Goal: Communication & Community: Answer question/provide support

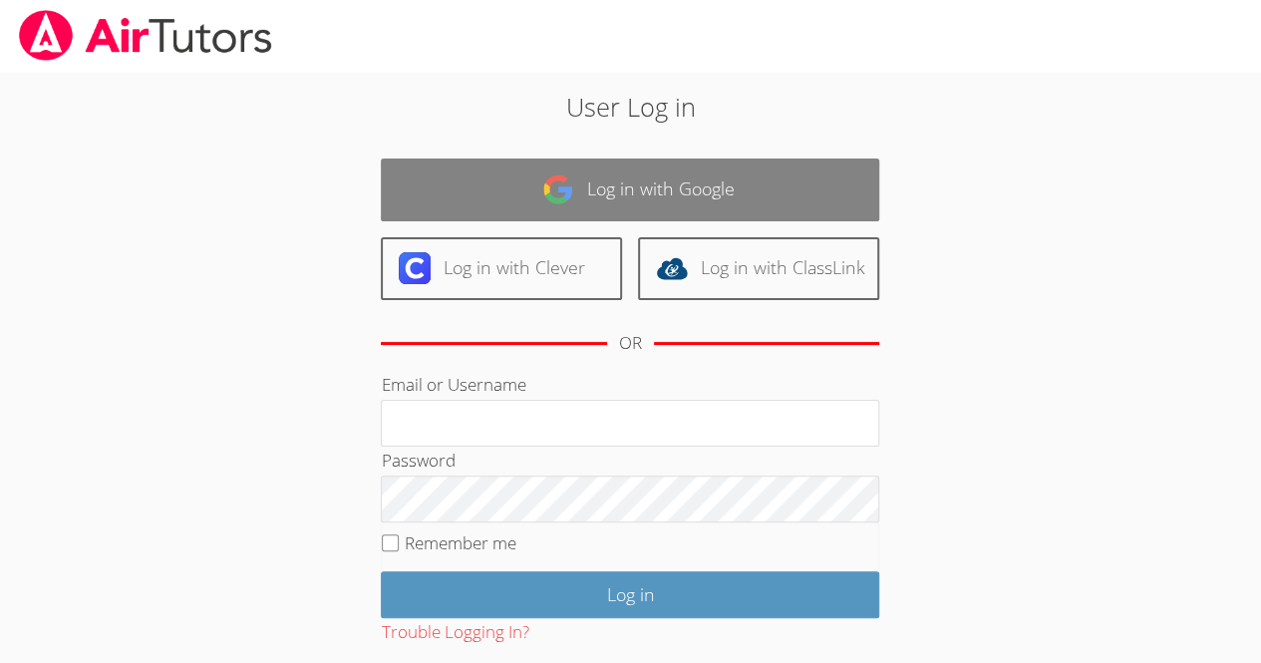
click at [447, 209] on link "Log in with Google" at bounding box center [630, 190] width 498 height 63
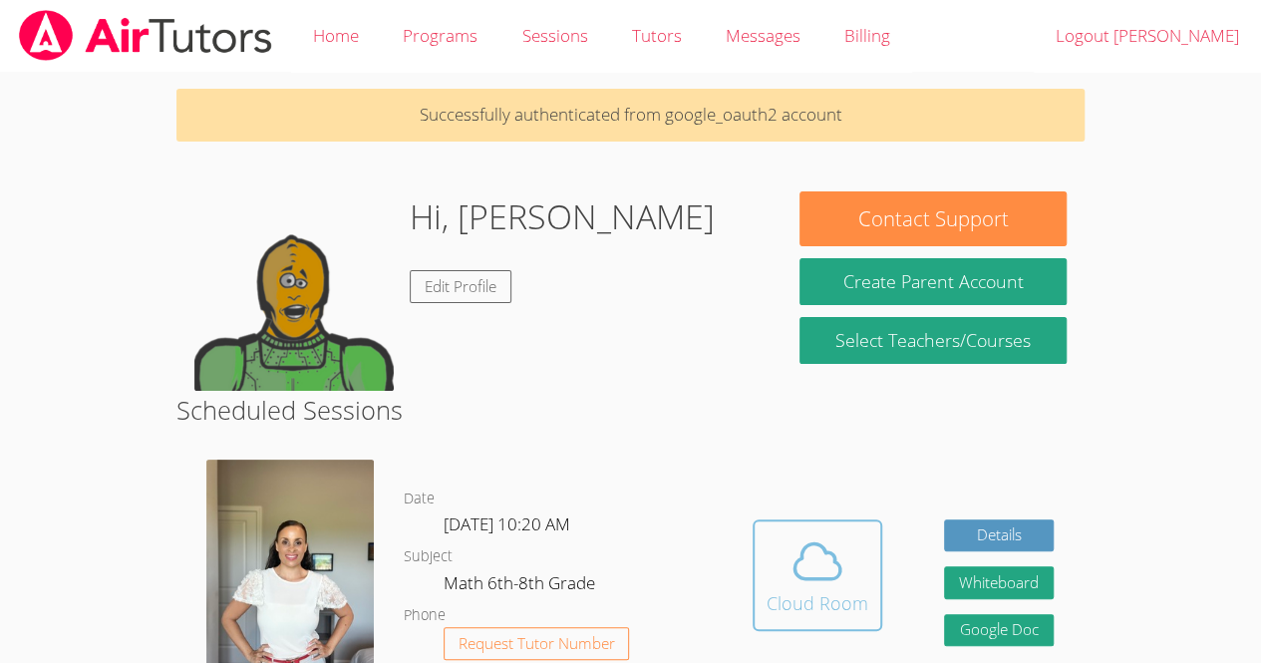
click at [829, 556] on icon at bounding box center [818, 561] width 56 height 56
click at [849, 592] on div "Cloud Room" at bounding box center [818, 603] width 102 height 28
click at [836, 572] on icon at bounding box center [818, 561] width 56 height 56
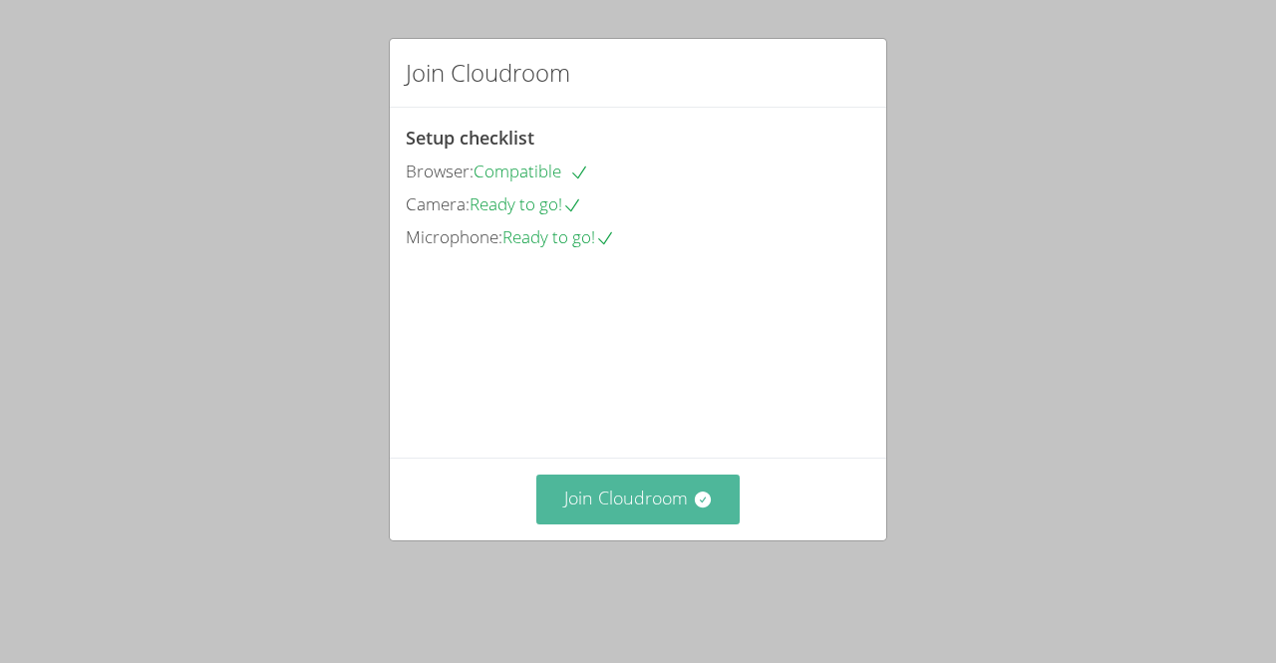
click at [693, 509] on icon at bounding box center [703, 499] width 20 height 20
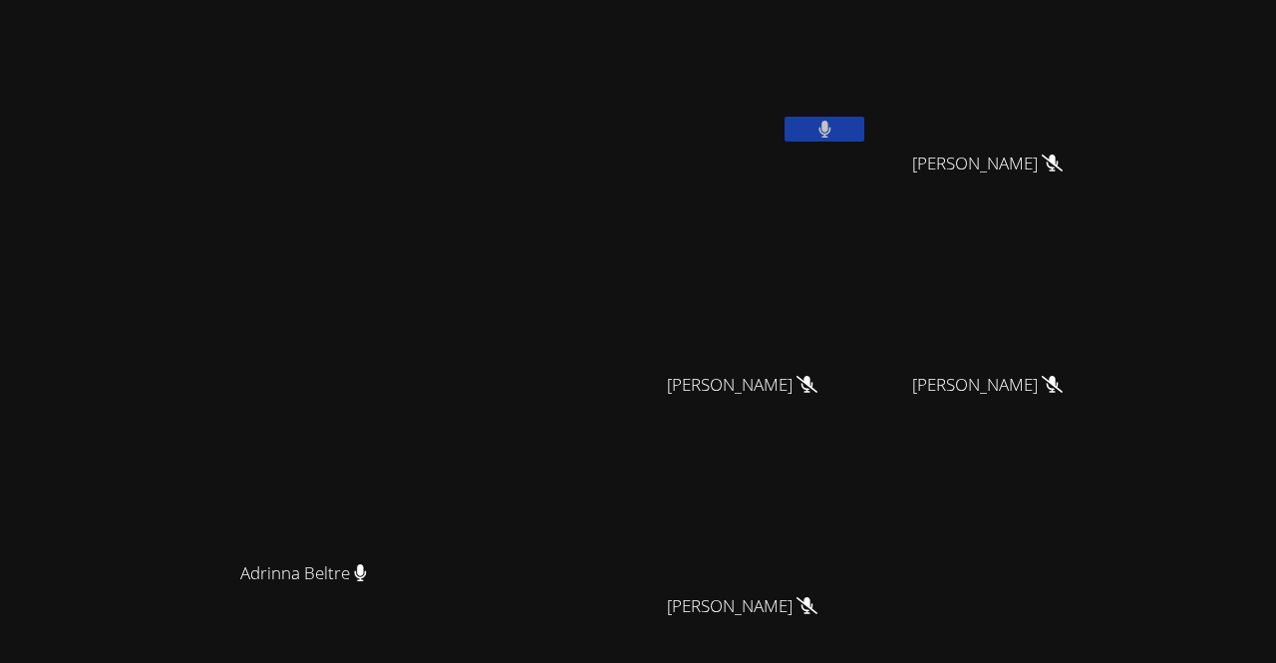
click at [785, 129] on button at bounding box center [825, 129] width 80 height 25
click at [1011, 357] on video at bounding box center [994, 296] width 237 height 134
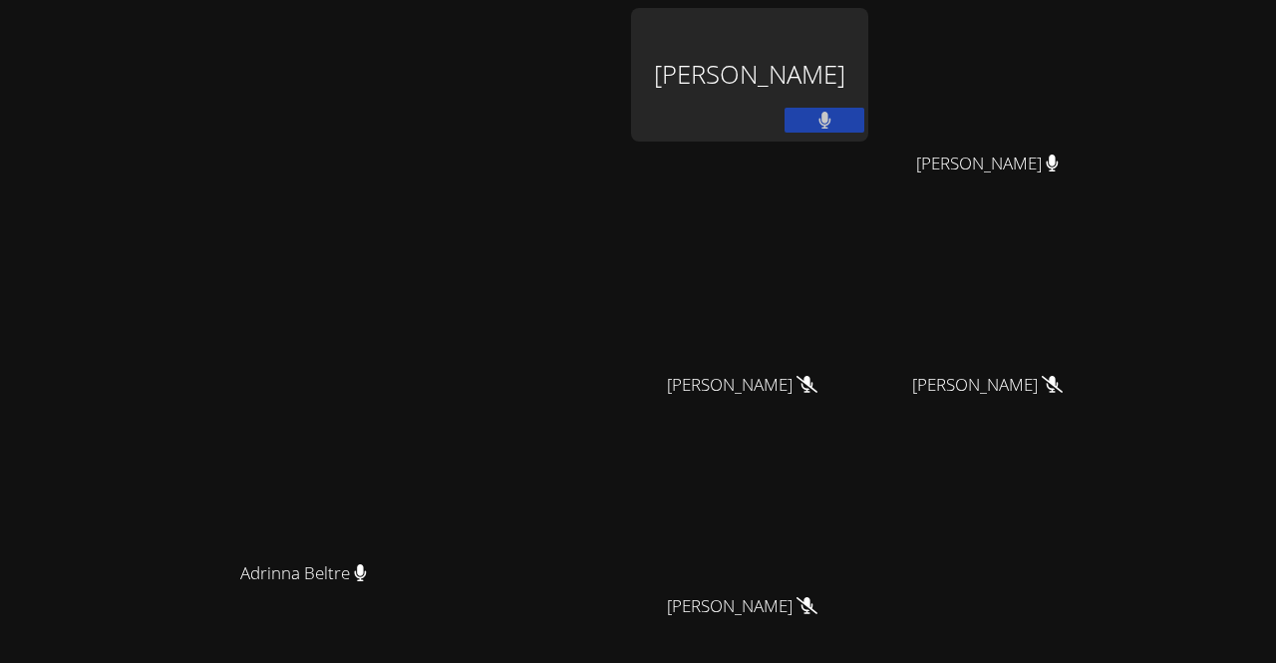
click at [864, 114] on button at bounding box center [825, 120] width 80 height 25
click at [835, 118] on icon at bounding box center [824, 120] width 21 height 17
click at [864, 118] on button at bounding box center [825, 120] width 80 height 25
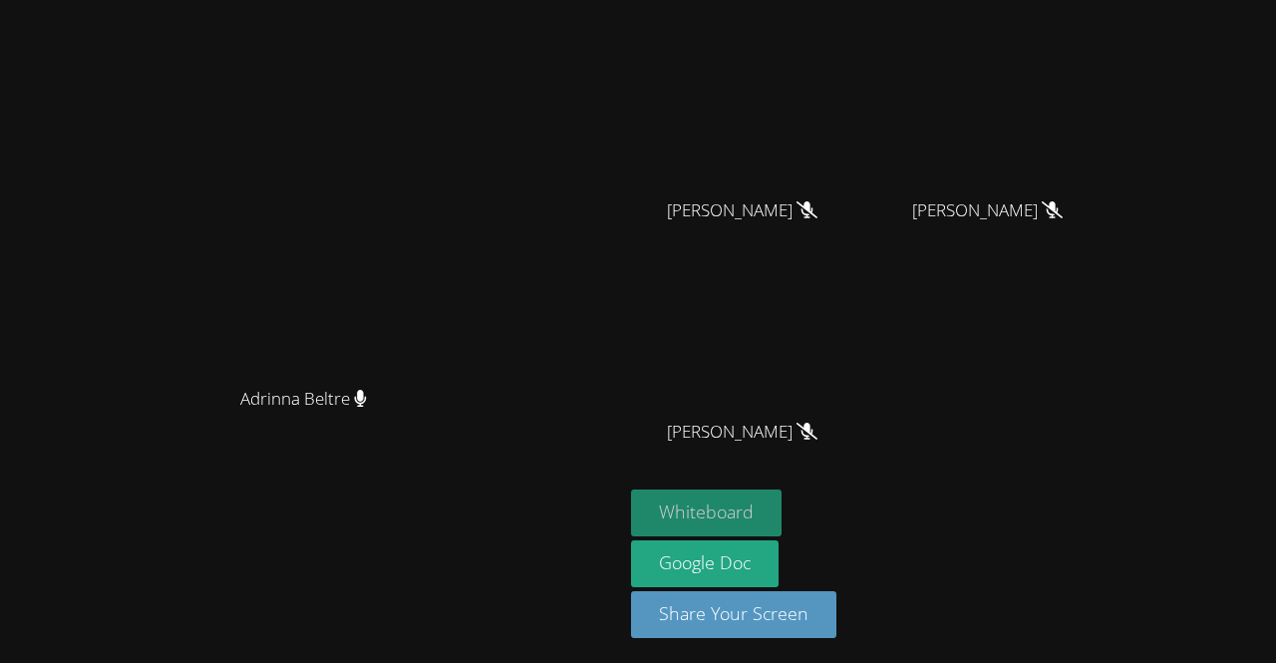
click at [782, 504] on button "Whiteboard" at bounding box center [706, 512] width 151 height 47
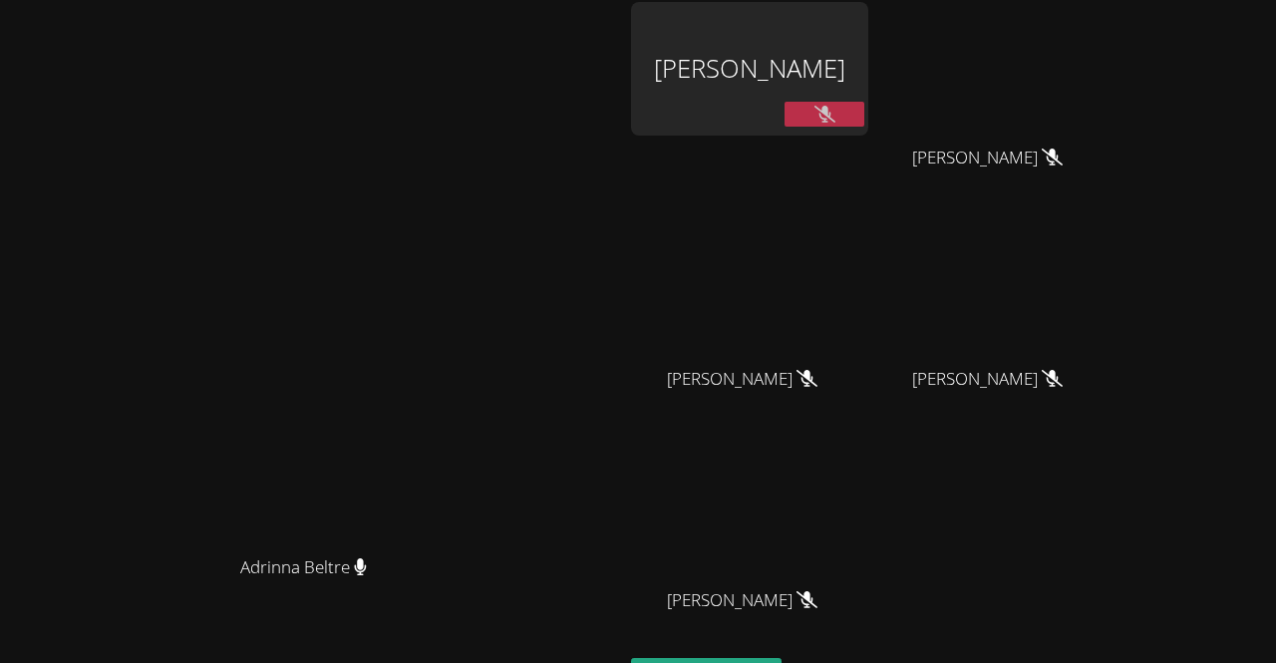
scroll to position [0, 0]
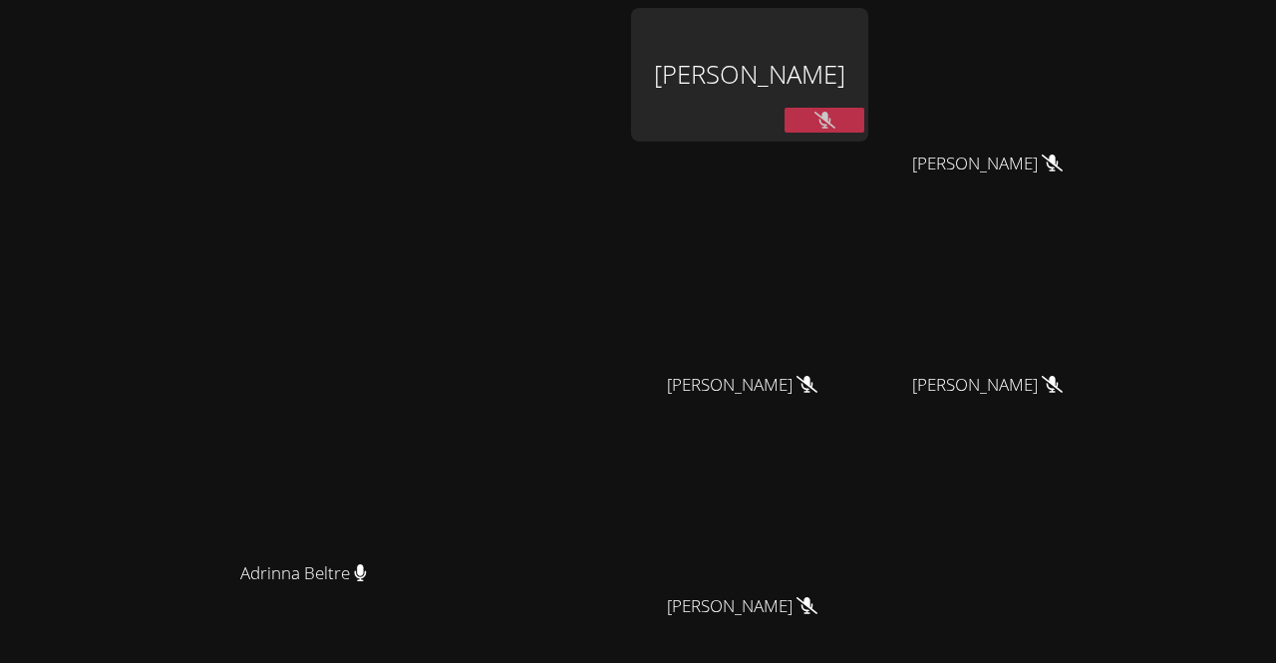
click at [1113, 511] on div "Luis Carlos Marquez Ramos Gilbeysi Carrillo Huchin Gilbeysi Carrillo Huchin Col…" at bounding box center [872, 336] width 482 height 656
click at [615, 134] on div "Adrinna Beltre Adrinna Beltre" at bounding box center [311, 420] width 607 height 824
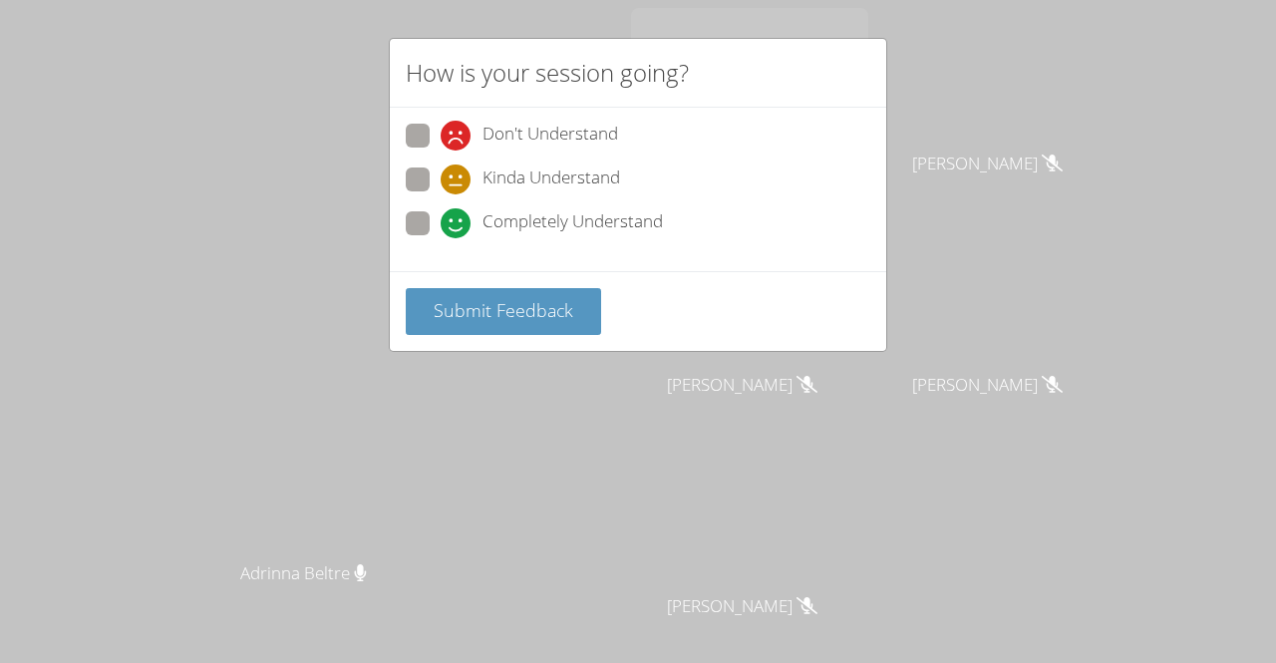
click at [588, 213] on span "Completely Understand" at bounding box center [572, 223] width 180 height 30
click at [458, 213] on input "Completely Understand" at bounding box center [449, 219] width 17 height 17
radio input "true"
click at [531, 282] on div "Submit Feedback" at bounding box center [638, 311] width 496 height 80
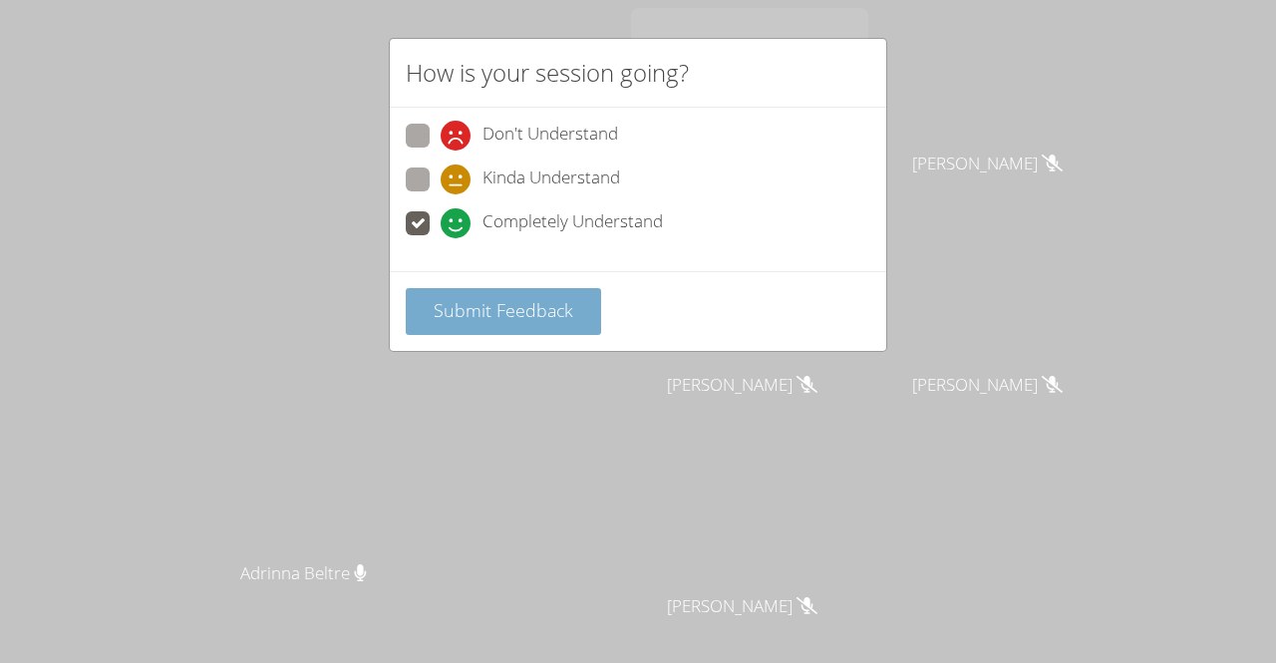
click at [538, 303] on span "Submit Feedback" at bounding box center [504, 310] width 140 height 24
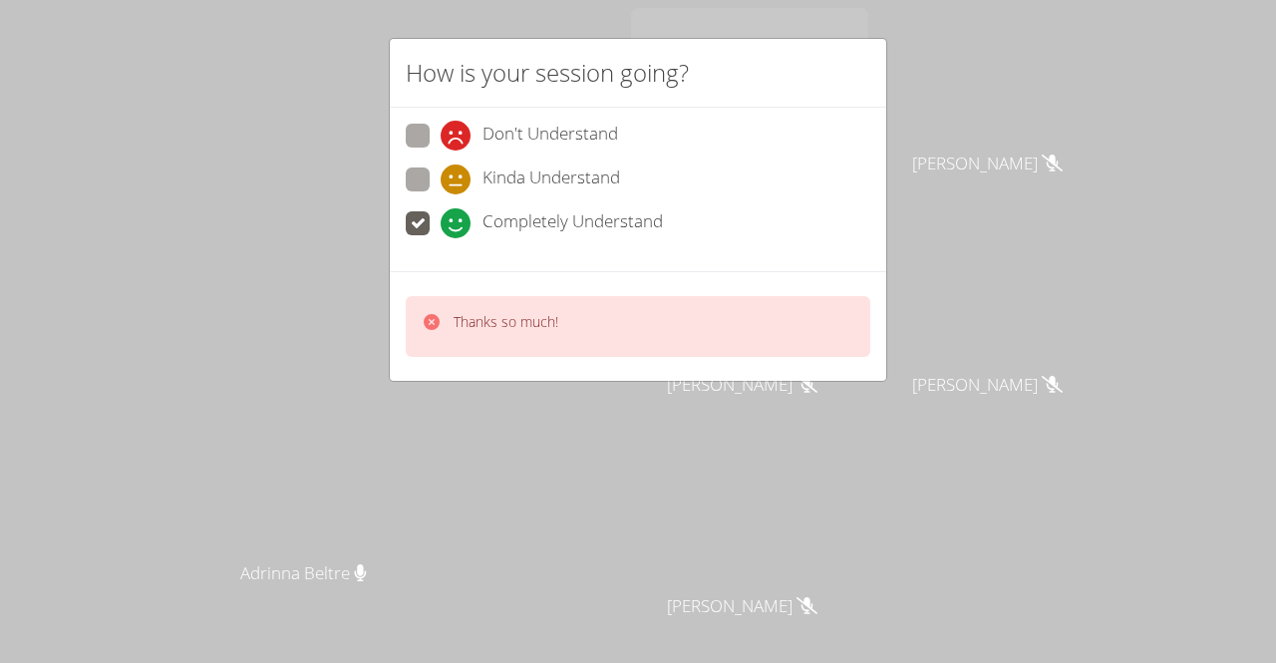
click at [683, 442] on div "How is your session going? Don't Understand Kinda Understand Completely Underst…" at bounding box center [638, 331] width 1276 height 663
click at [1060, 465] on div "How is your session going? Don't Understand Kinda Understand Completely Underst…" at bounding box center [638, 331] width 1276 height 663
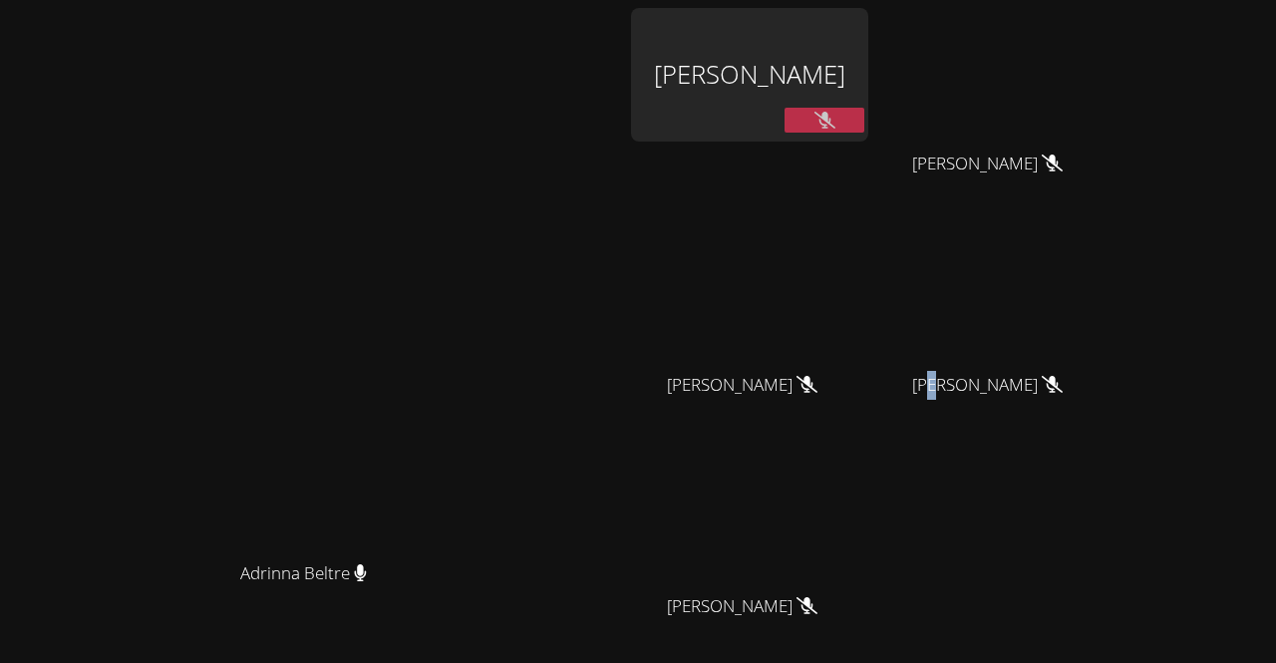
drag, startPoint x: 1051, startPoint y: 468, endPoint x: 1062, endPoint y: 480, distance: 17.0
click at [1062, 480] on div "Luis Carlos Marquez Ramos Gilbeysi Carrillo Huchin Gilbeysi Carrillo Huchin Col…" at bounding box center [872, 336] width 482 height 656
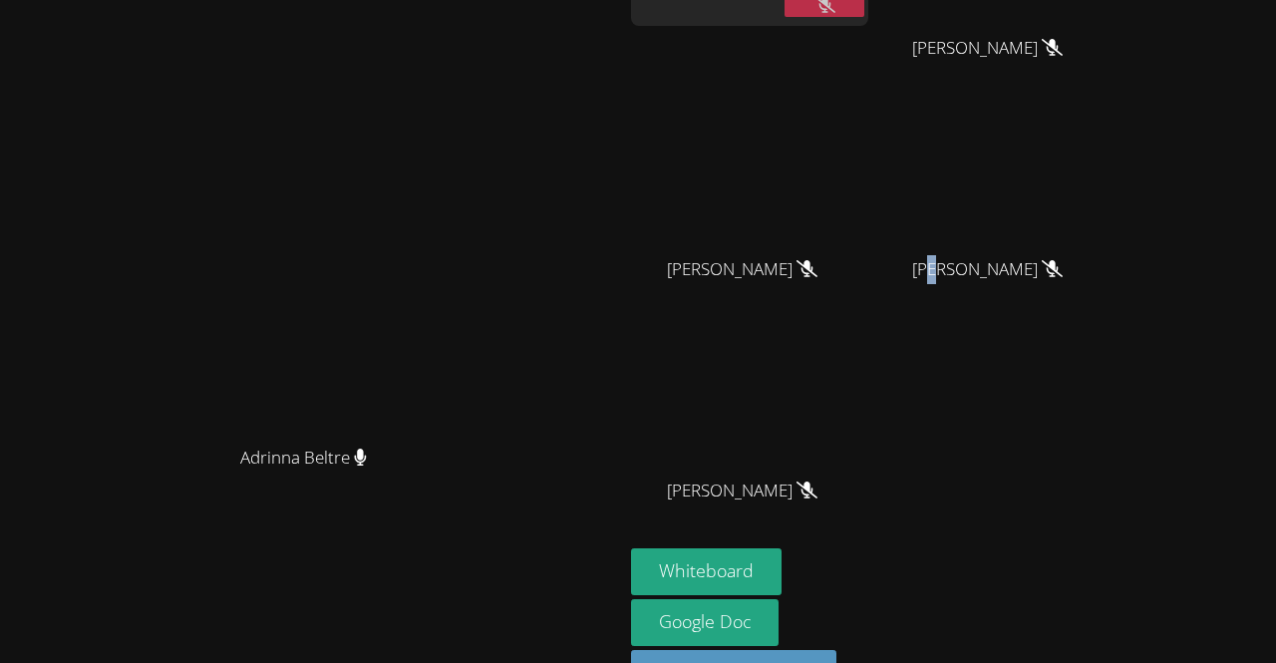
scroll to position [174, 0]
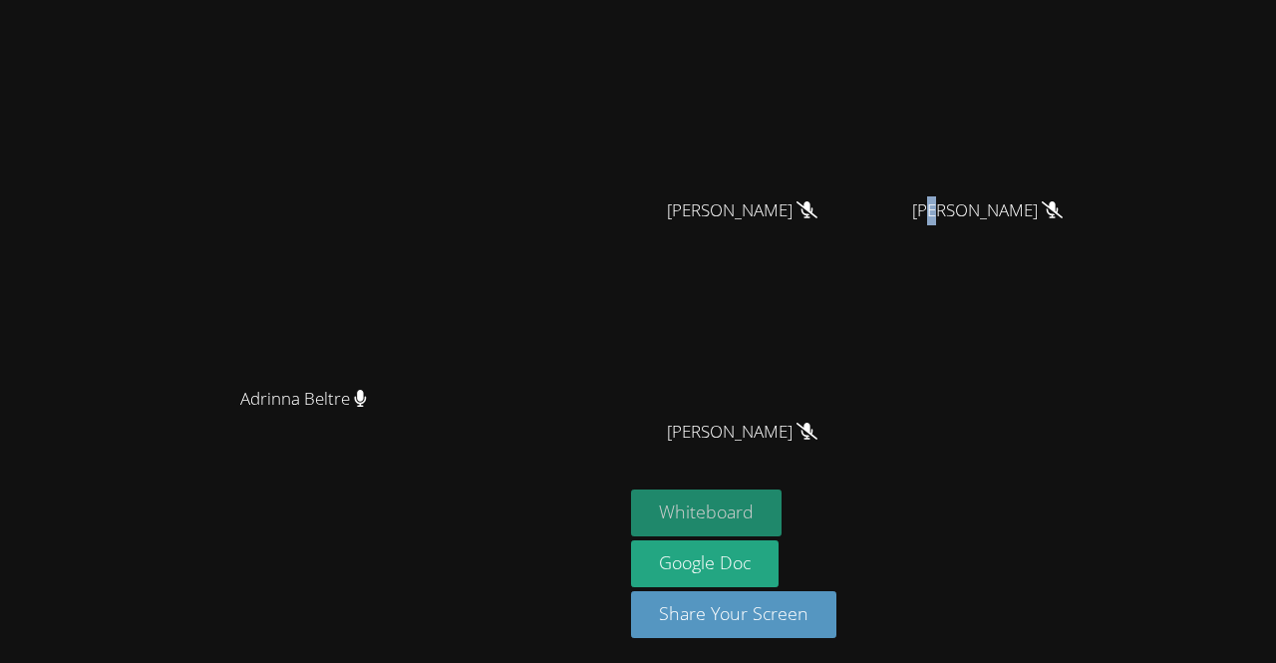
click at [782, 516] on button "Whiteboard" at bounding box center [706, 512] width 151 height 47
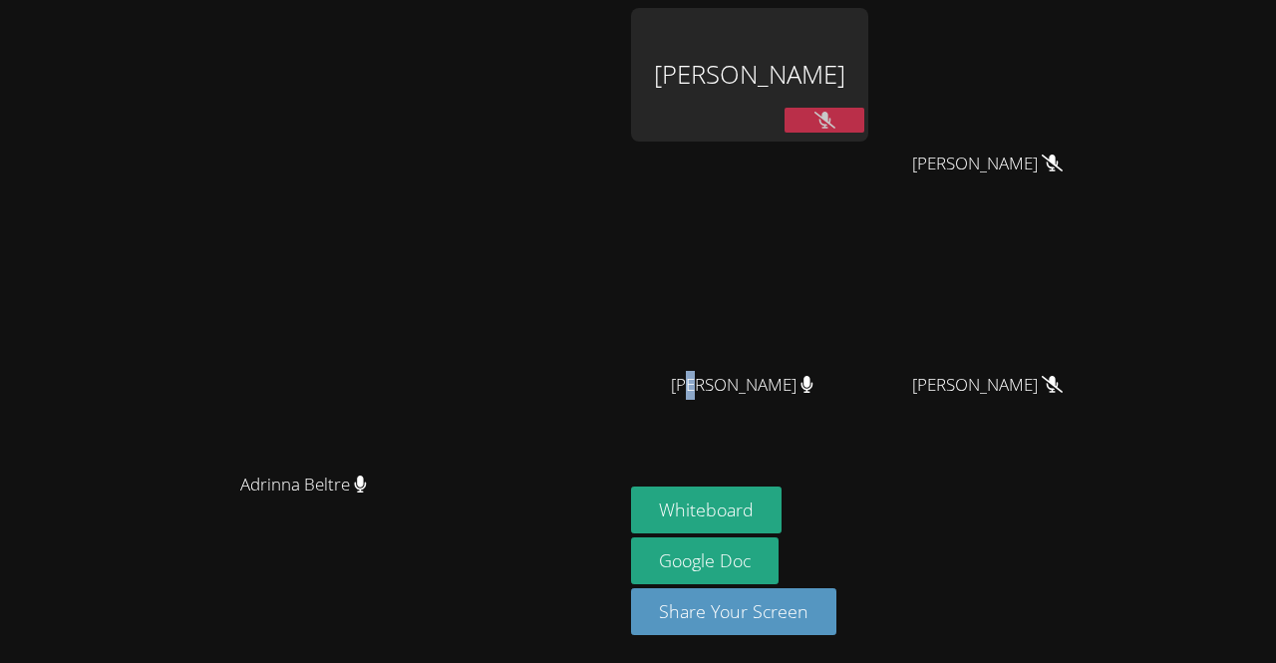
click at [864, 108] on button at bounding box center [825, 120] width 80 height 25
